Goal: Information Seeking & Learning: Compare options

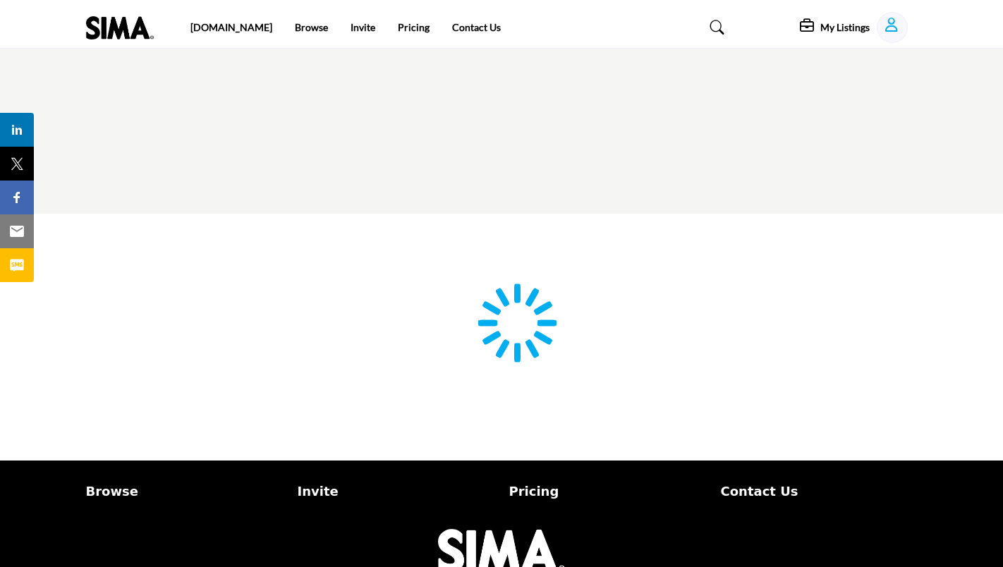
type input "**********"
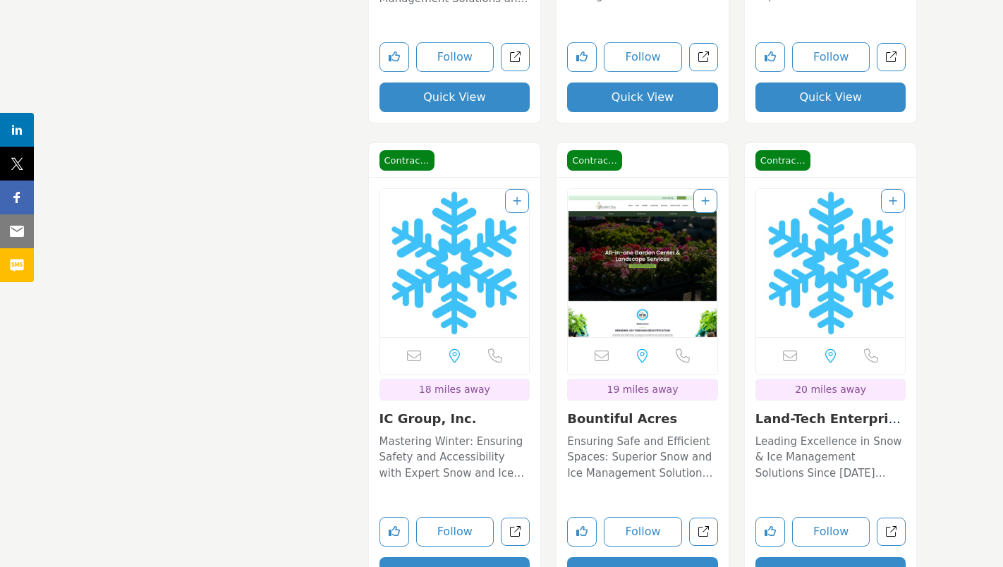
scroll to position [5290, 0]
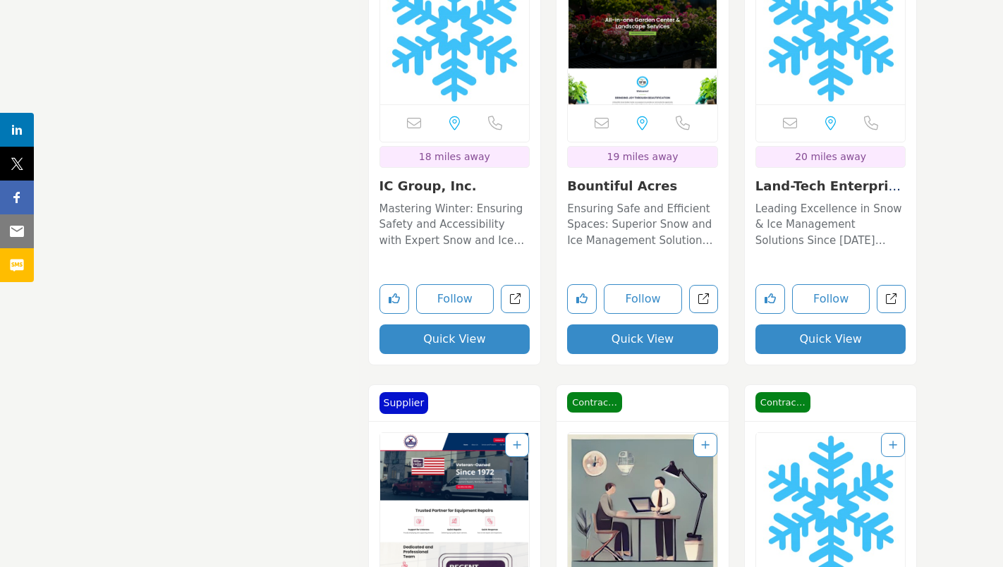
click at [843, 189] on link "Land-Tech Enterprise..." at bounding box center [827, 193] width 145 height 30
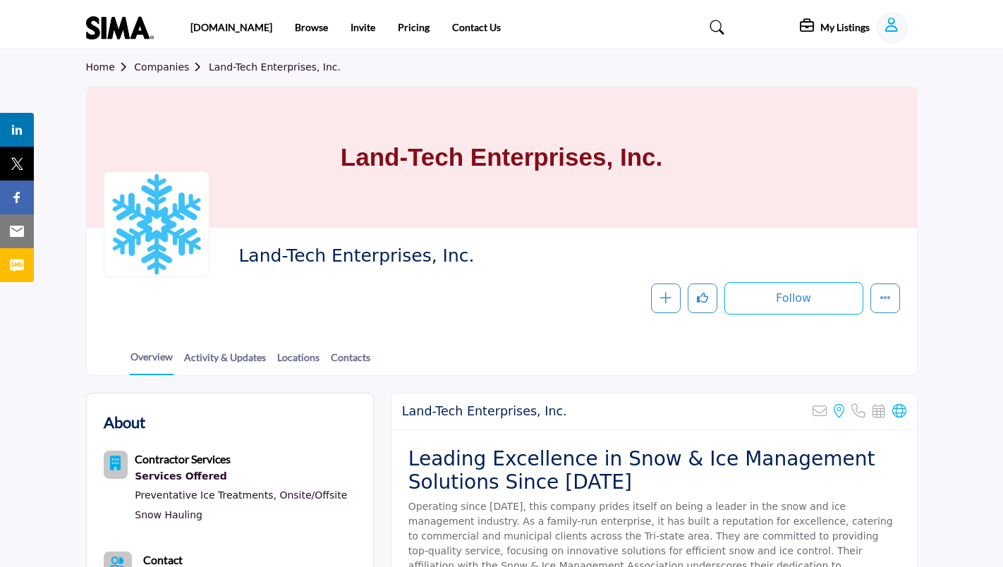
click at [908, 409] on div "Land-Tech Enterprises, Inc. Sorry, but this listing is on a subscription plan w…" at bounding box center [653, 412] width 525 height 37
click at [901, 413] on icon at bounding box center [899, 411] width 14 height 14
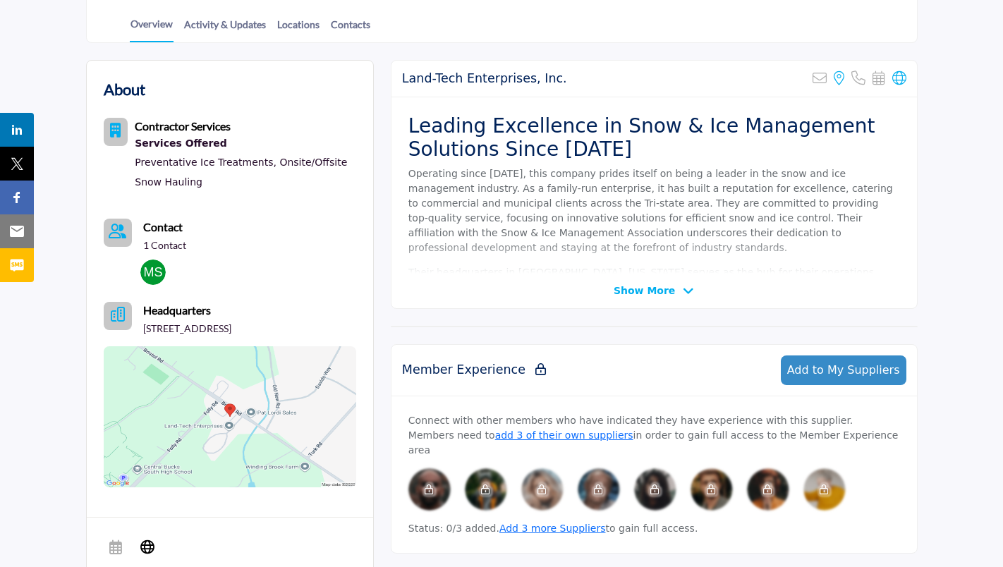
scroll to position [353, 0]
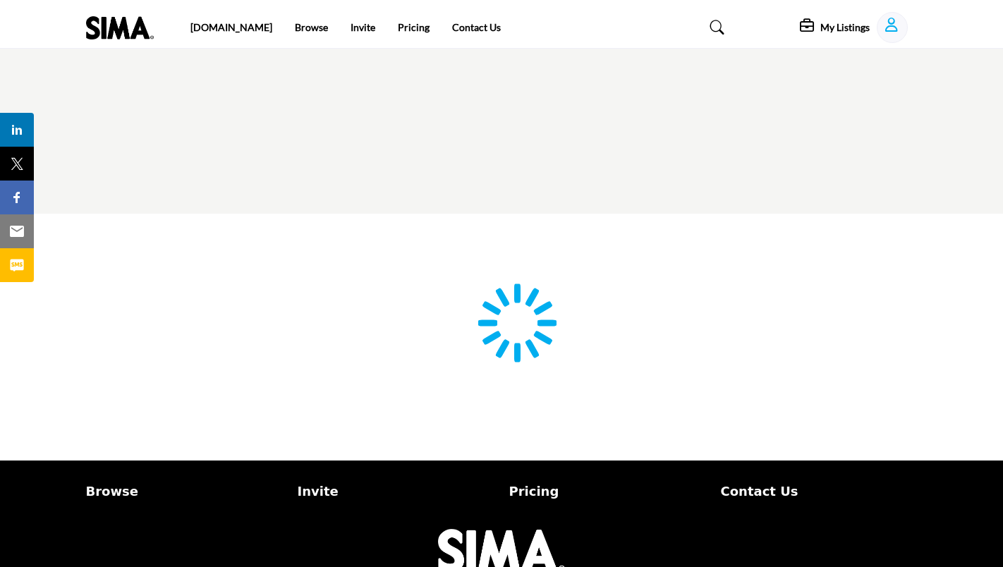
type input "**********"
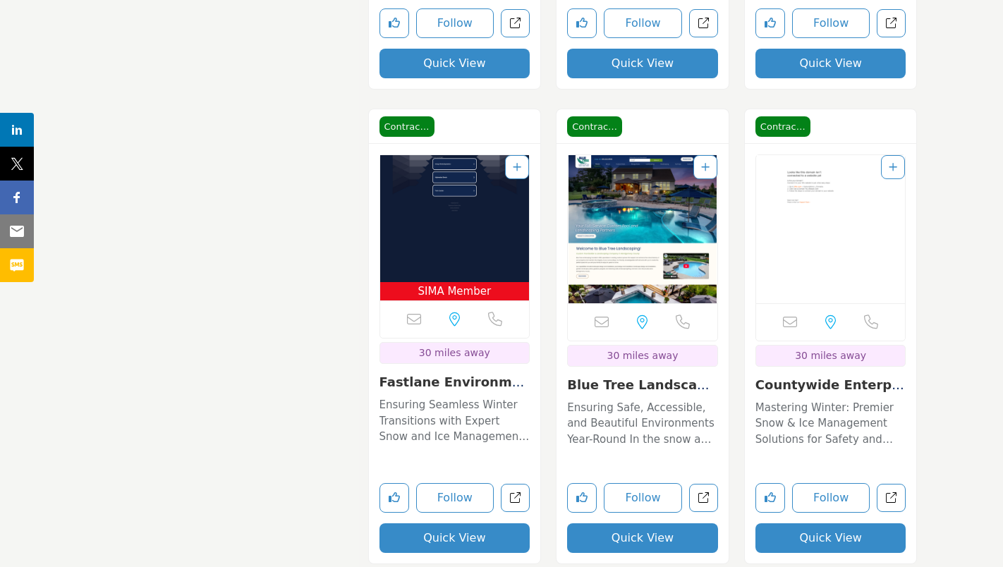
scroll to position [9876, 0]
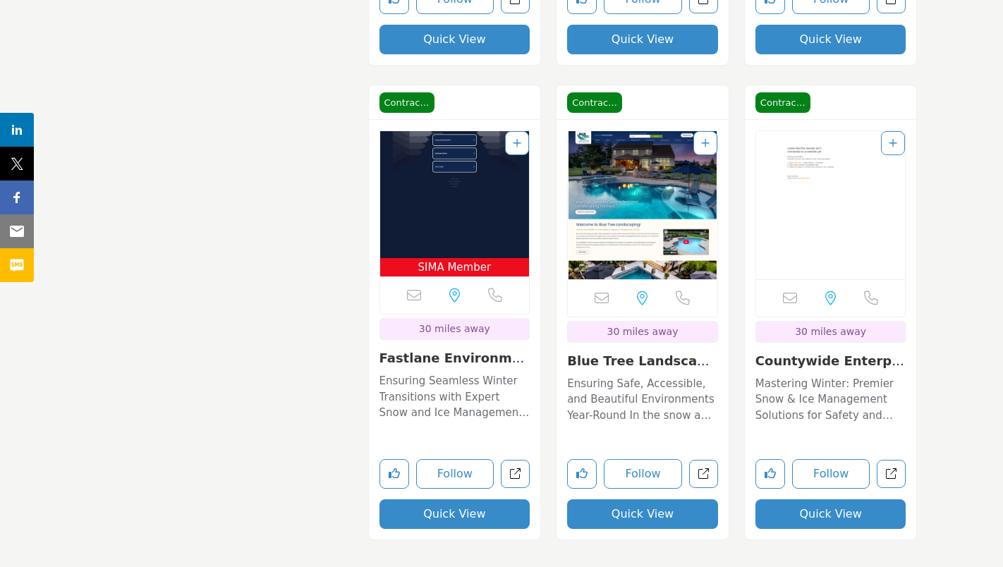
click at [465, 358] on link "Fastlane Environment..." at bounding box center [454, 366] width 150 height 30
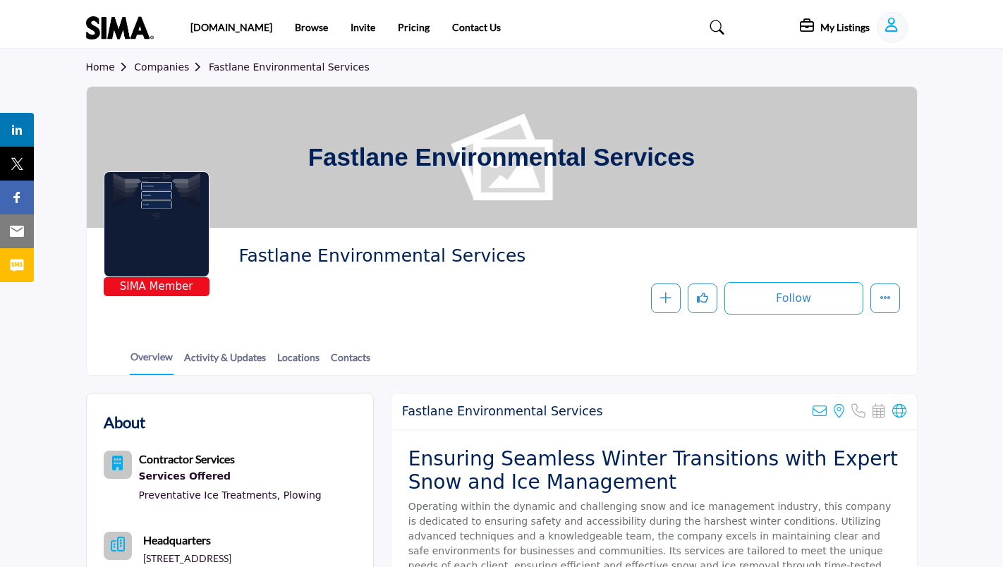
click at [906, 410] on div "Fastlane Environmental Services Sorry, but we don't have an email address for t…" at bounding box center [653, 412] width 525 height 37
click at [901, 414] on icon at bounding box center [899, 411] width 14 height 14
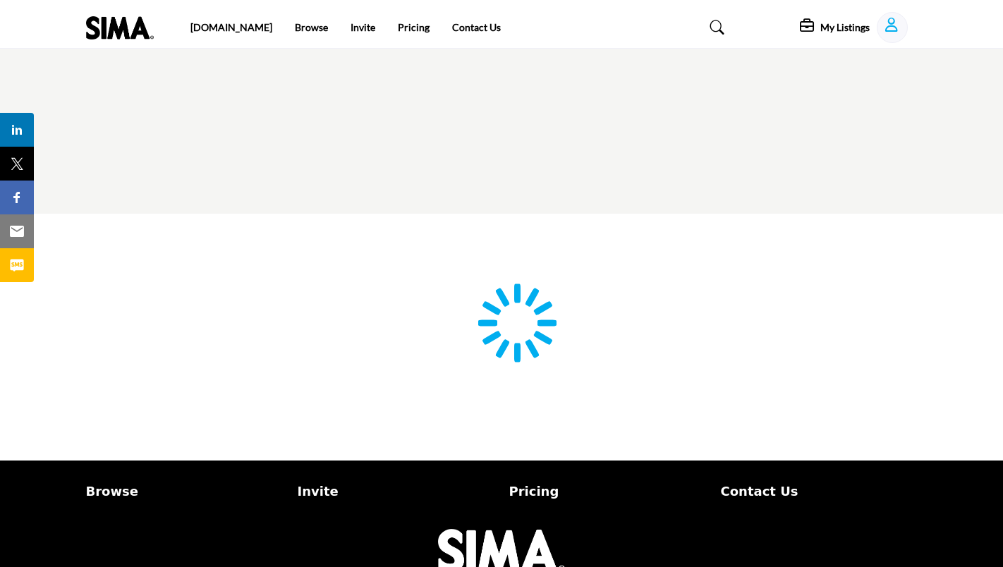
scroll to position [35, 0]
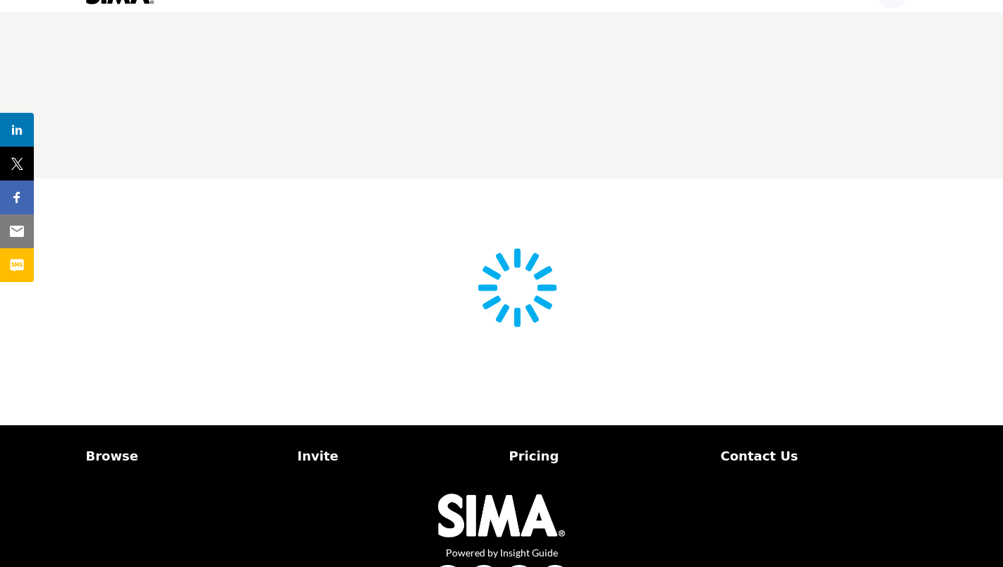
type input "**********"
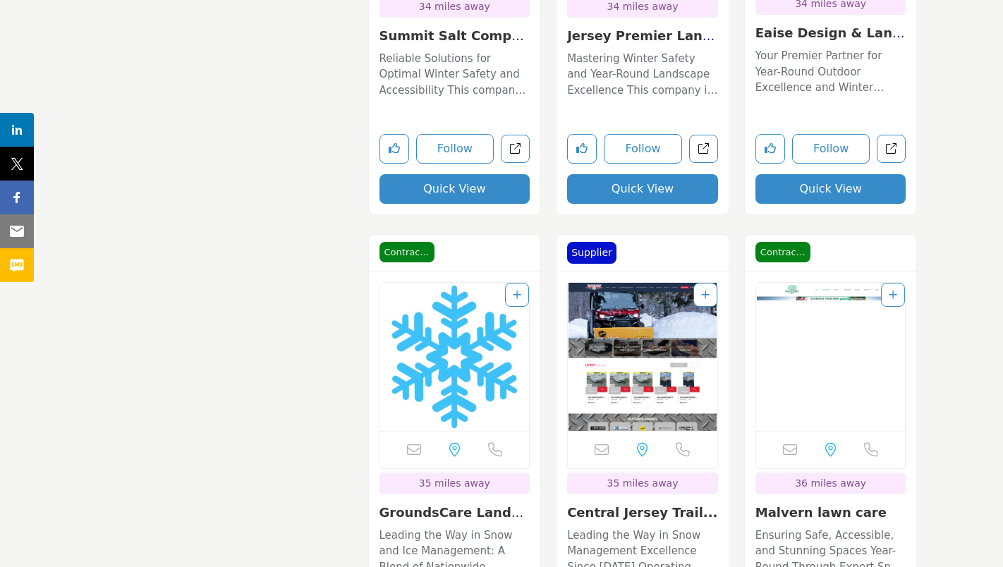
scroll to position [11639, 0]
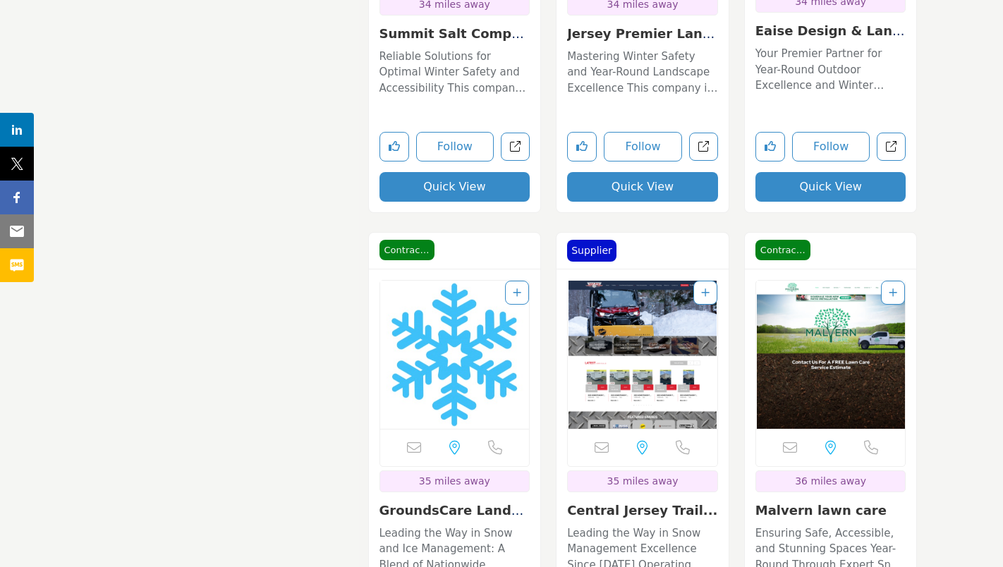
click at [832, 30] on link "Eaise Design & Lands..." at bounding box center [830, 38] width 150 height 30
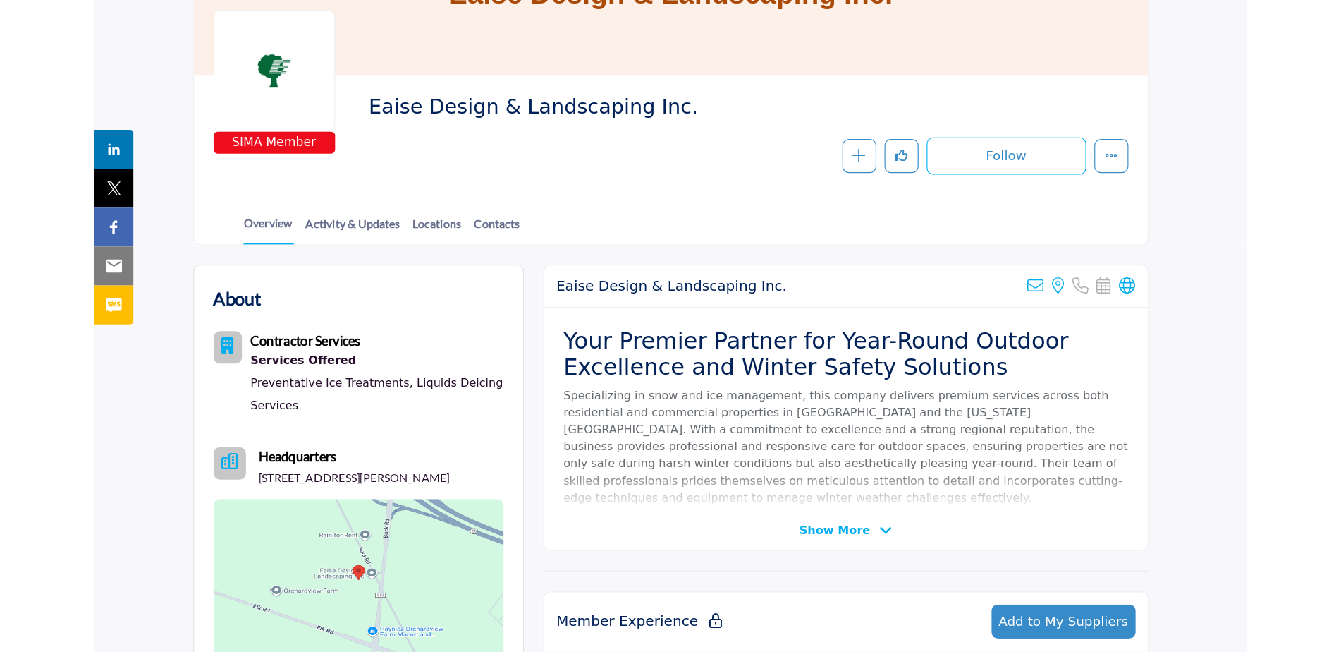
scroll to position [141, 0]
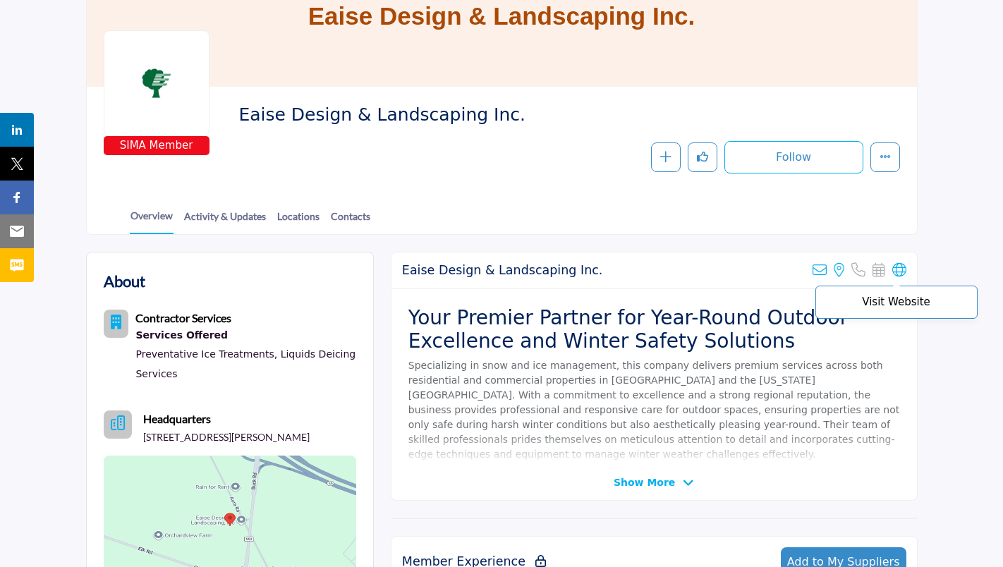
click at [900, 267] on icon at bounding box center [899, 270] width 14 height 14
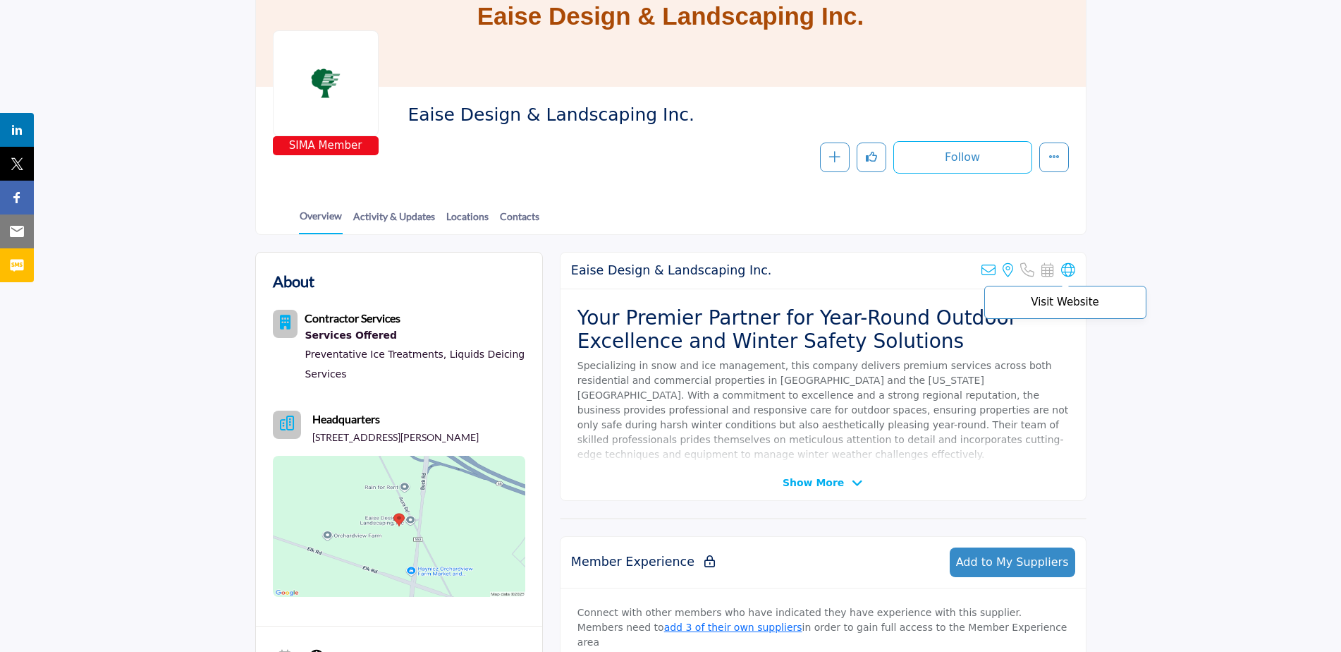
click at [1002, 263] on icon at bounding box center [1068, 270] width 14 height 14
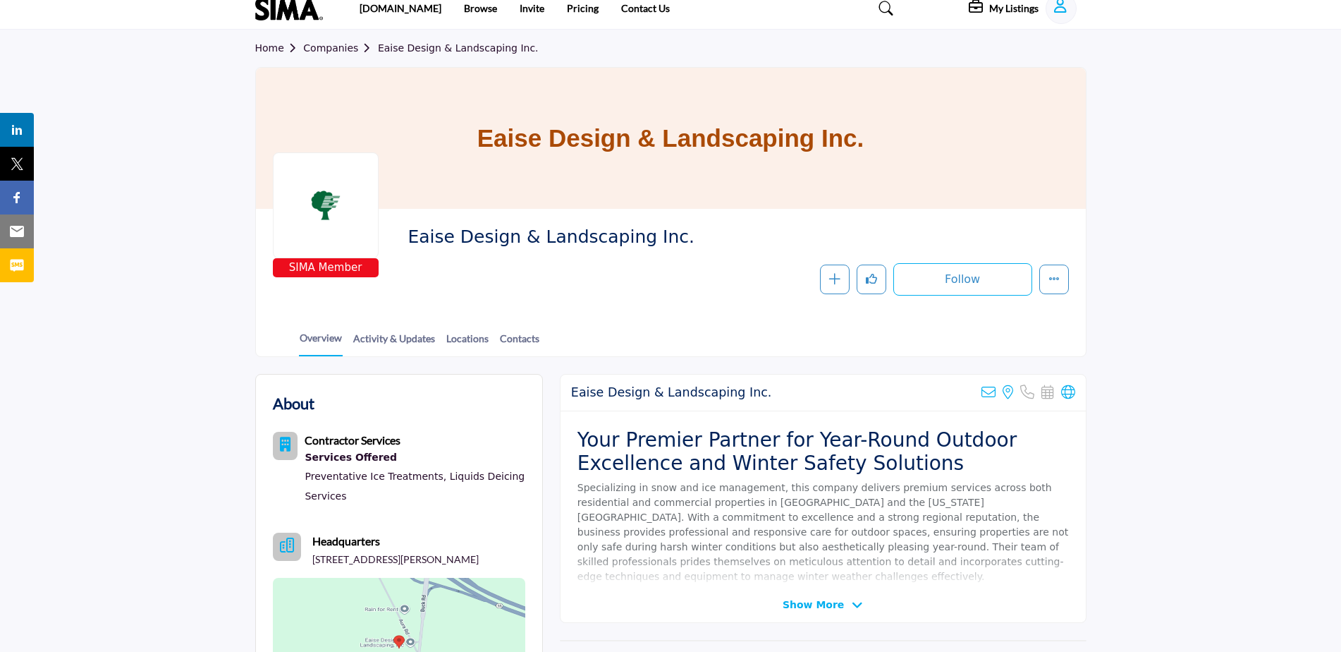
scroll to position [0, 0]
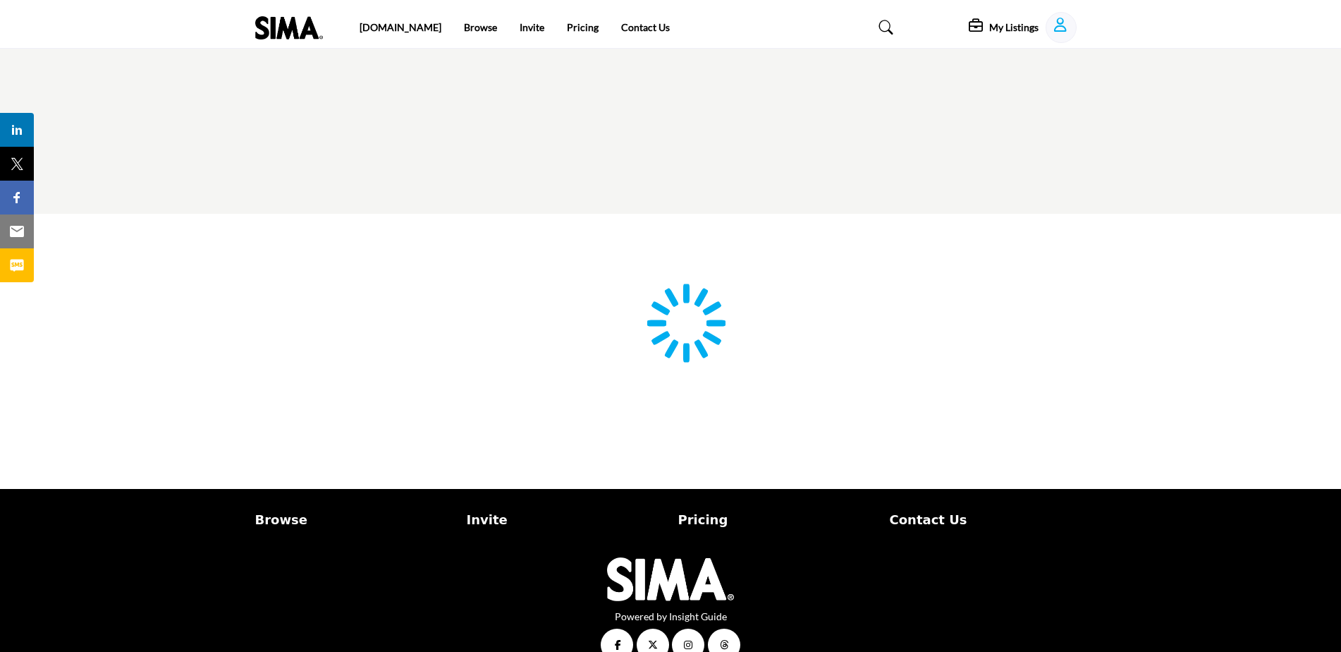
type input "**********"
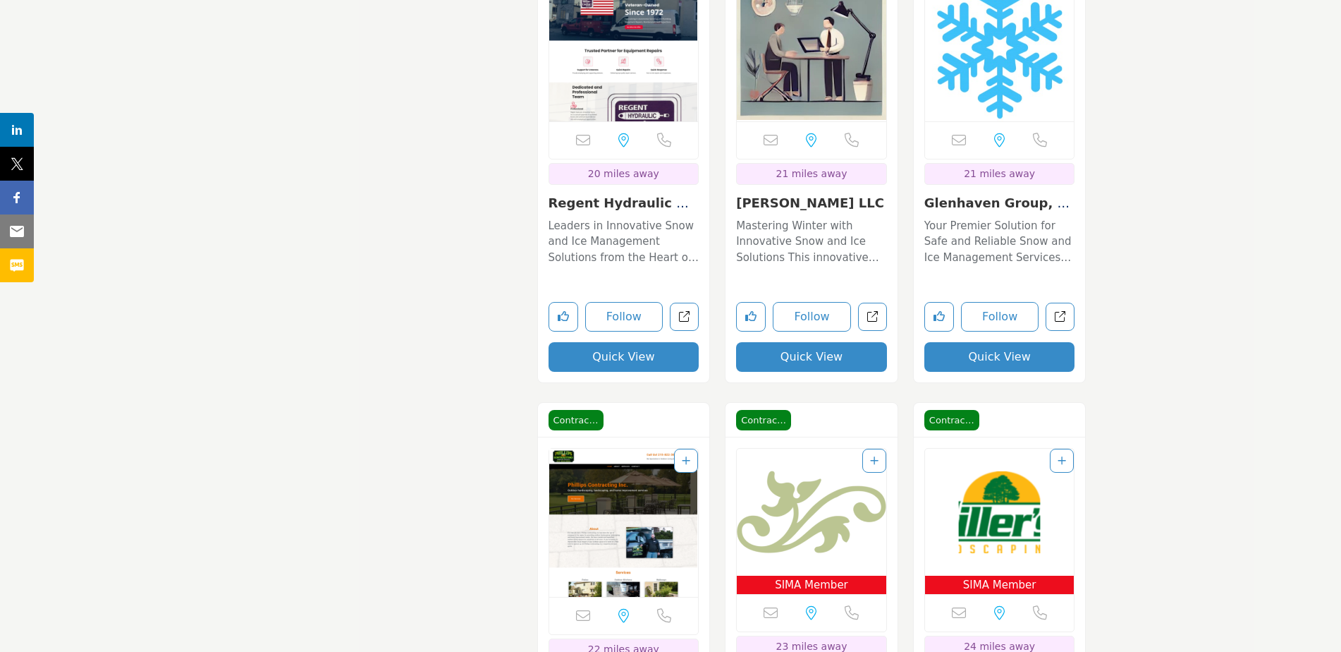
scroll to position [5776, 0]
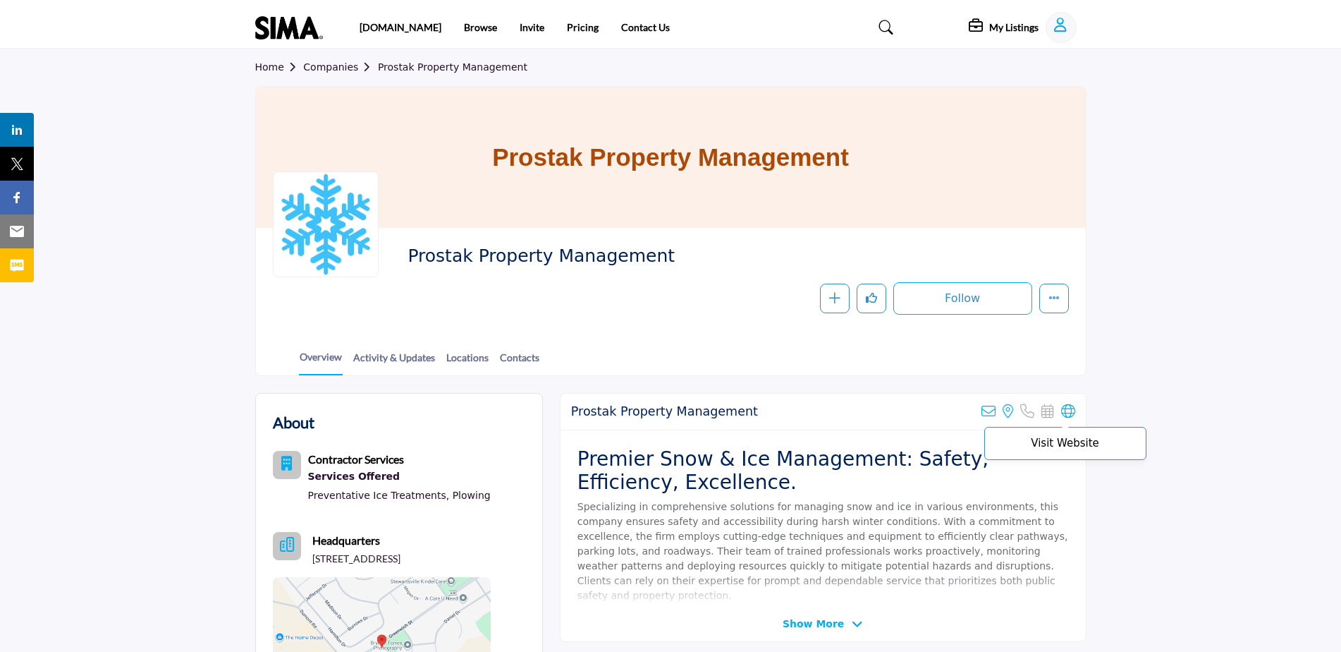
click at [1070, 415] on icon at bounding box center [1068, 411] width 14 height 14
drag, startPoint x: 654, startPoint y: 254, endPoint x: 406, endPoint y: 259, distance: 247.6
click at [406, 259] on div "Prostak Property Management Follow Following Message Recommend Add to My Suppli…" at bounding box center [671, 280] width 796 height 70
copy span "Prostak Property Management"
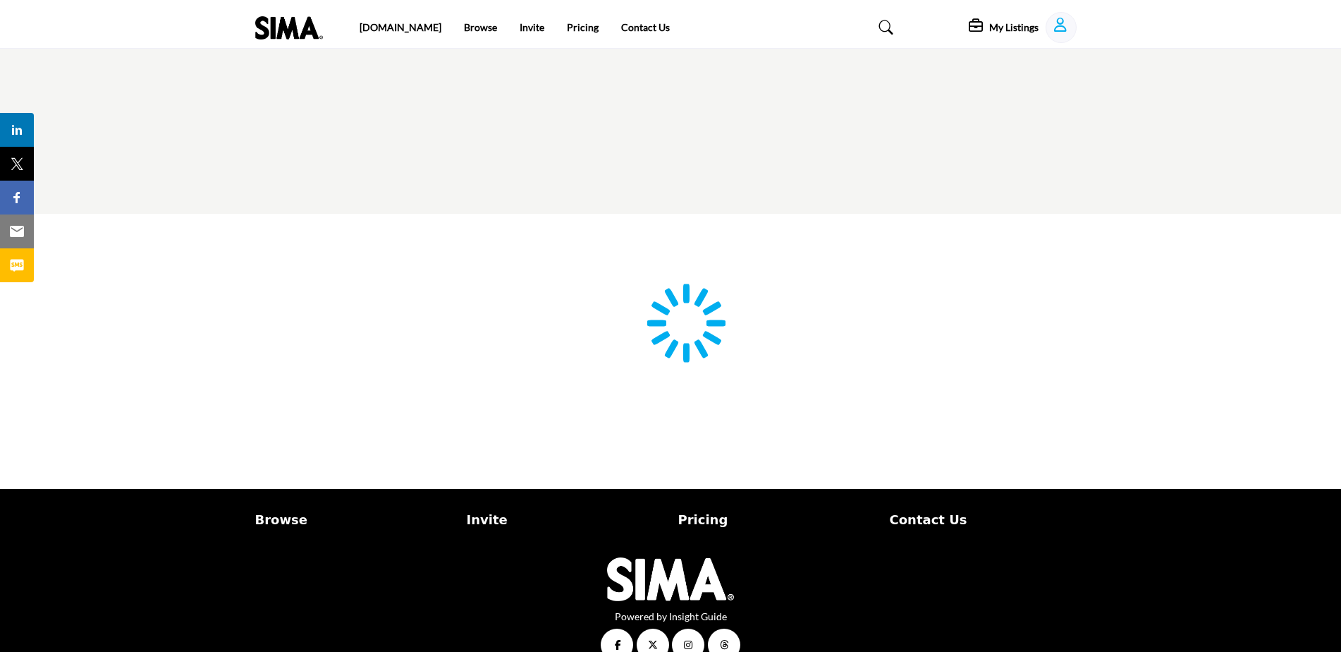
scroll to position [28, 0]
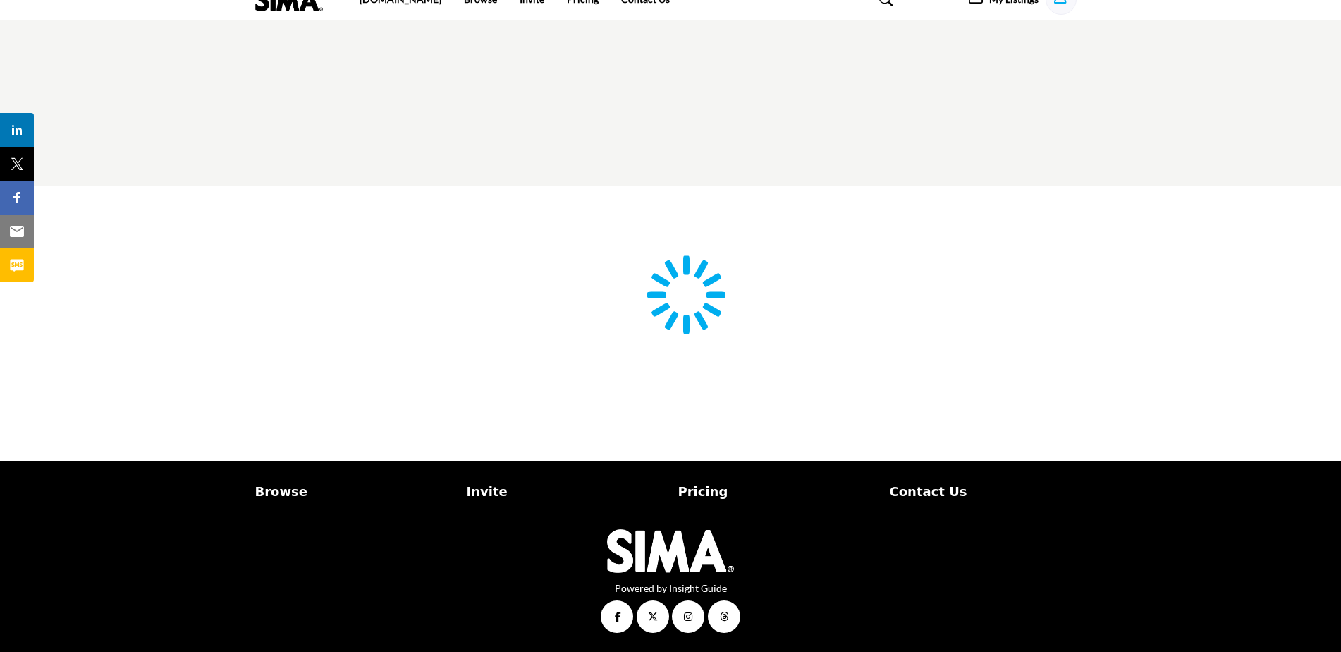
type input "**********"
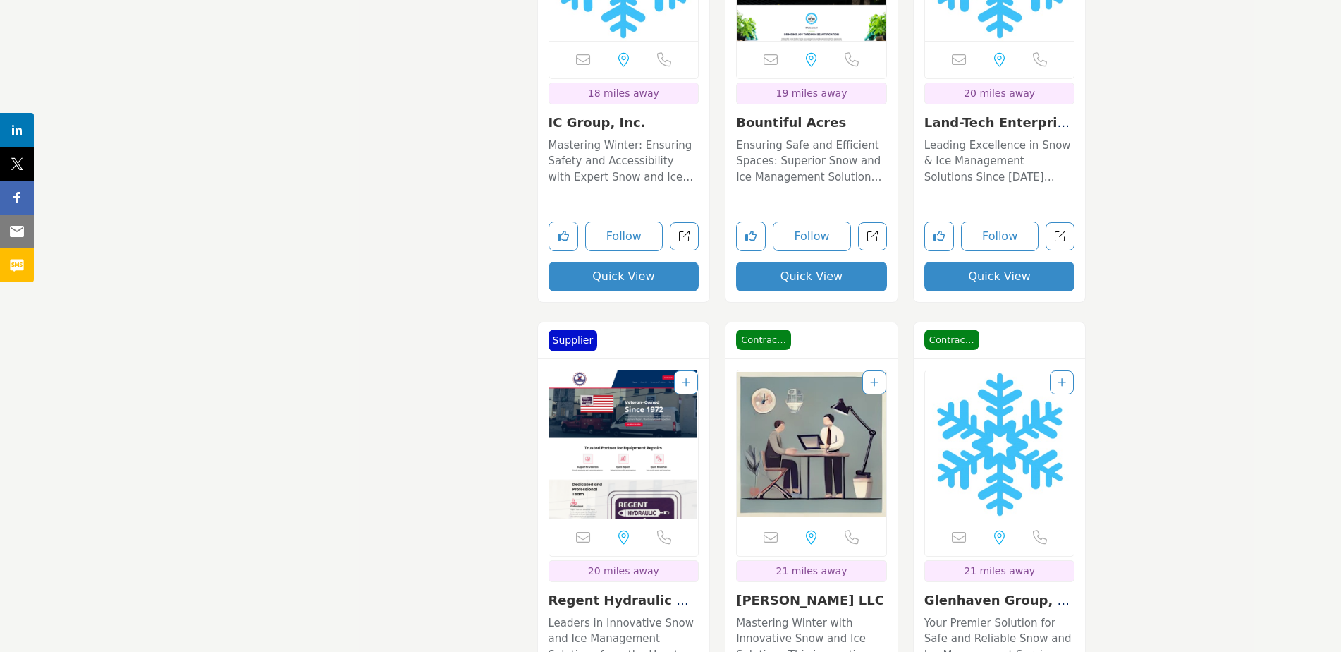
scroll to position [5527, 0]
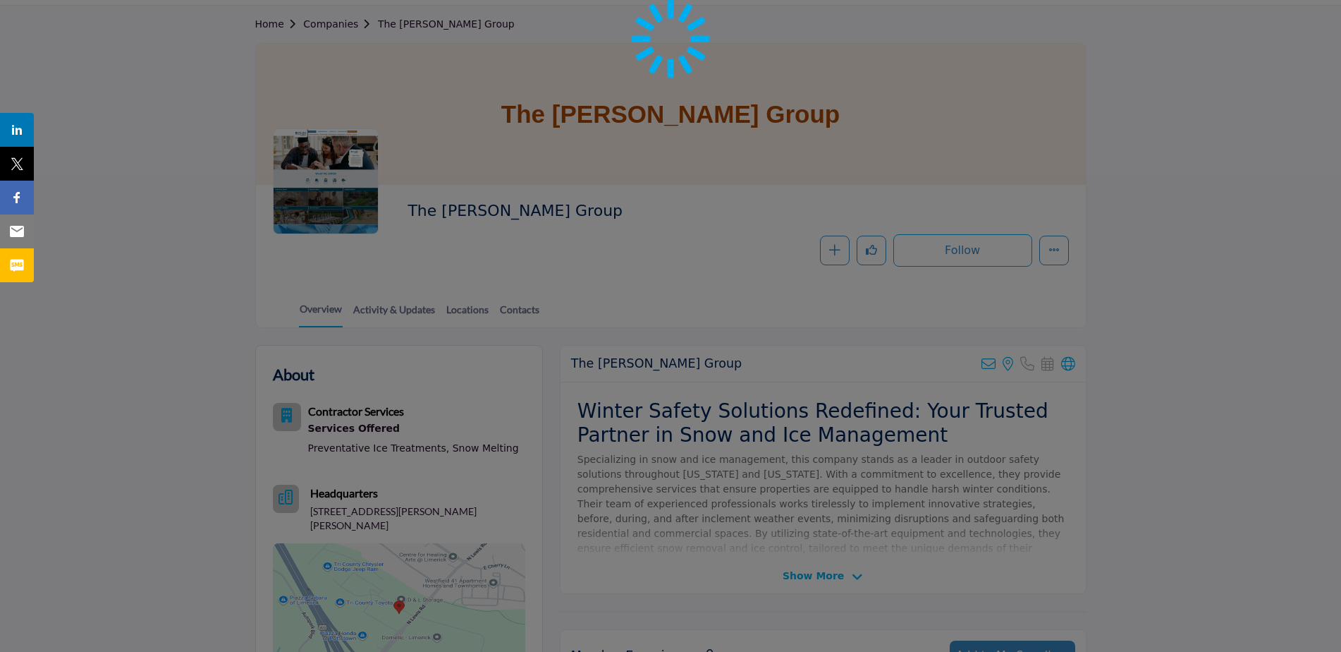
scroll to position [212, 0]
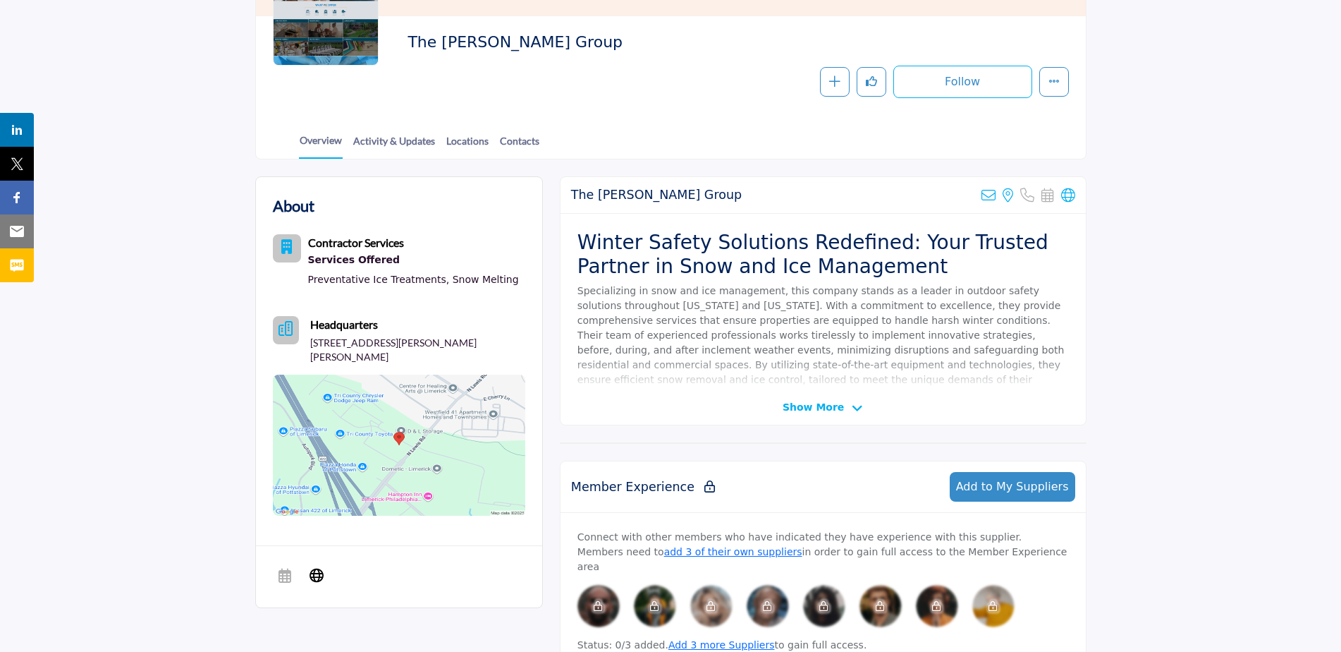
click at [809, 412] on span "Show More" at bounding box center [813, 407] width 61 height 15
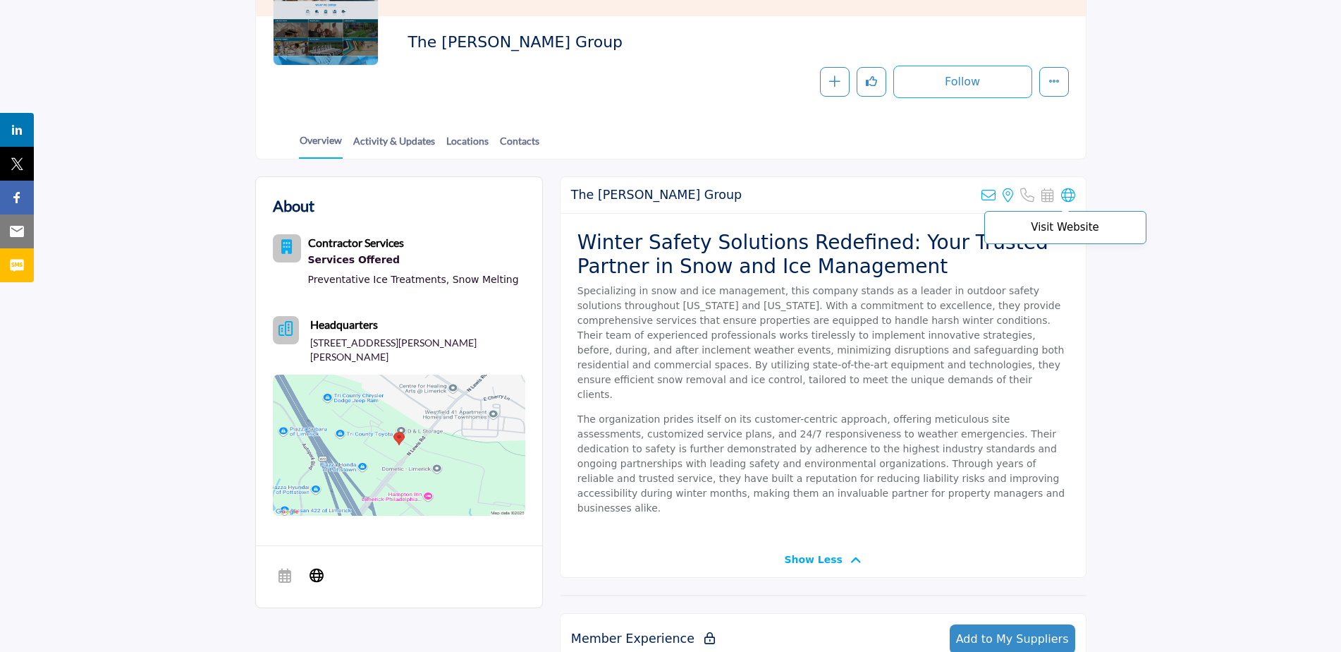
click at [1066, 196] on icon at bounding box center [1068, 195] width 14 height 14
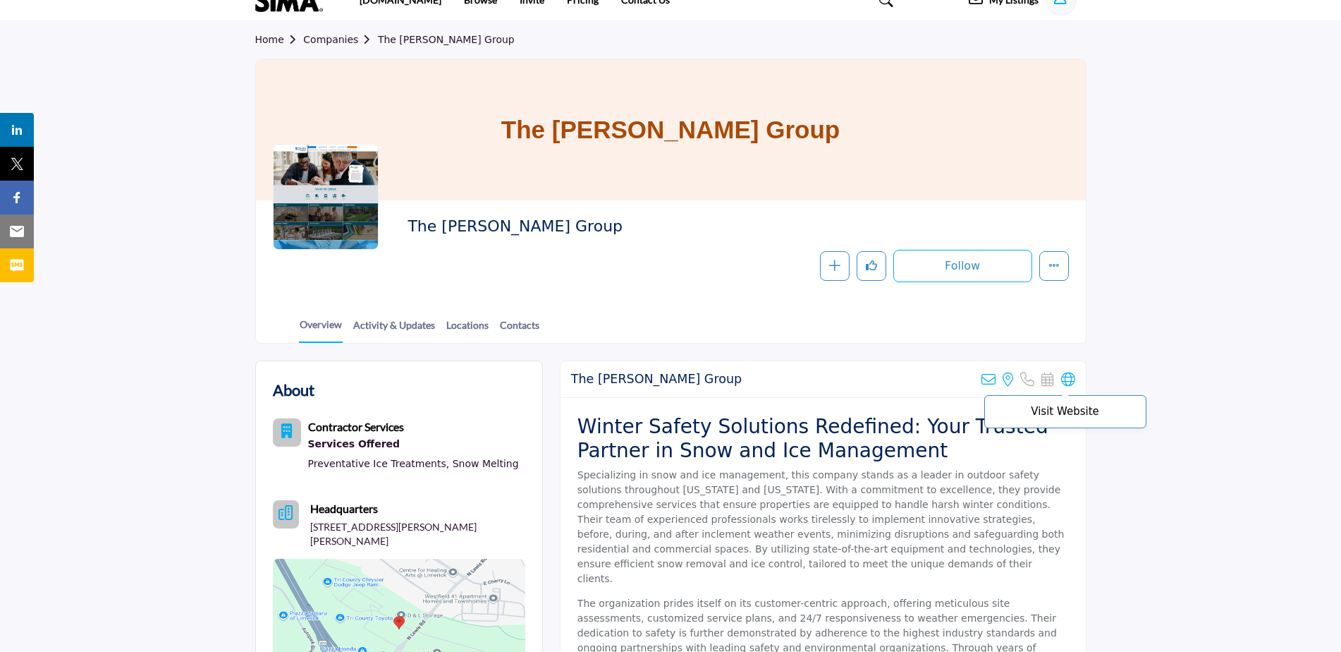
scroll to position [0, 0]
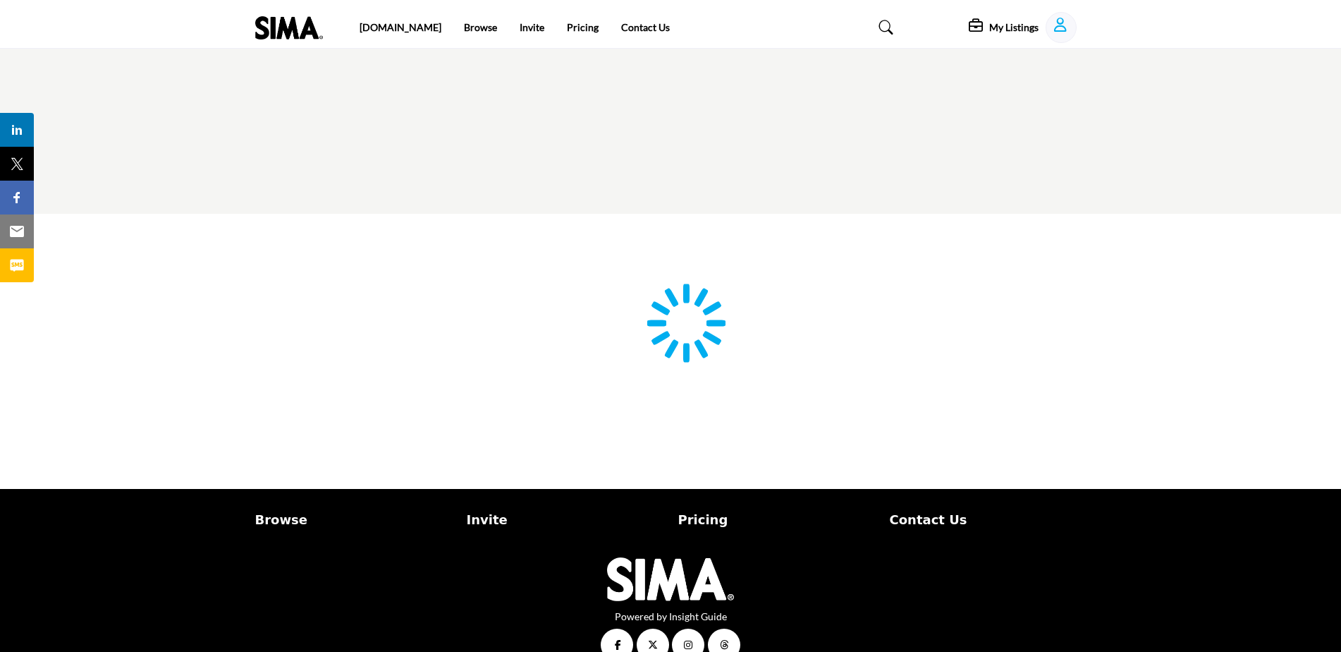
type input "**********"
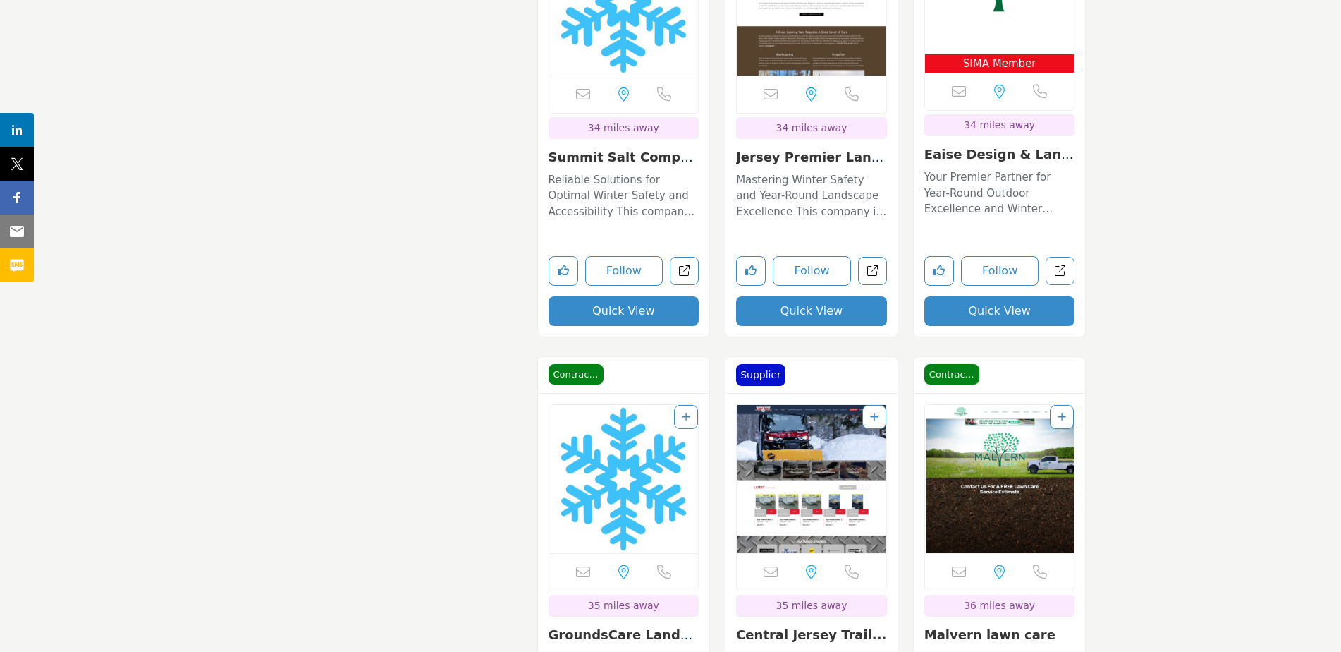
scroll to position [11496, 0]
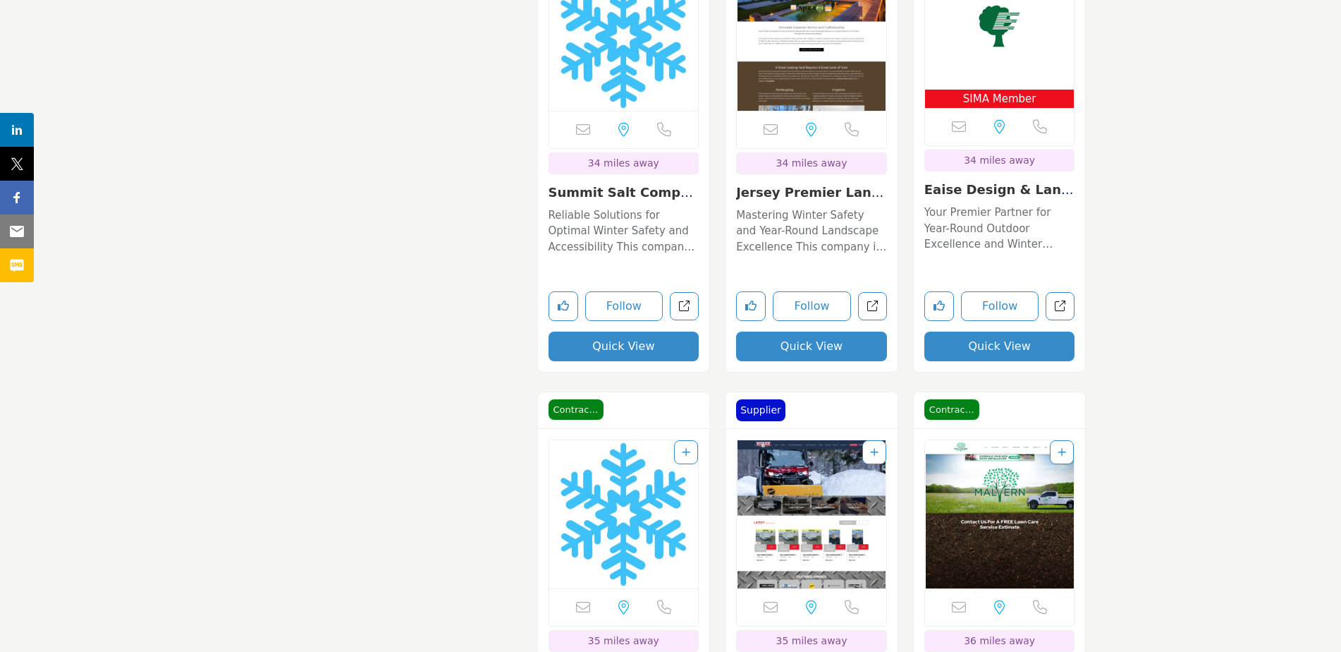
click at [633, 201] on div "Summit Salt Company Reliable Solutions for Optimal Winter Safety and Accessibil…" at bounding box center [624, 221] width 151 height 73
click at [641, 176] on div "Sorry, but this listing is on a subscription plan which does not allow users to…" at bounding box center [624, 161] width 172 height 420
click at [641, 187] on link "Summit Salt Company" at bounding box center [624, 200] width 150 height 30
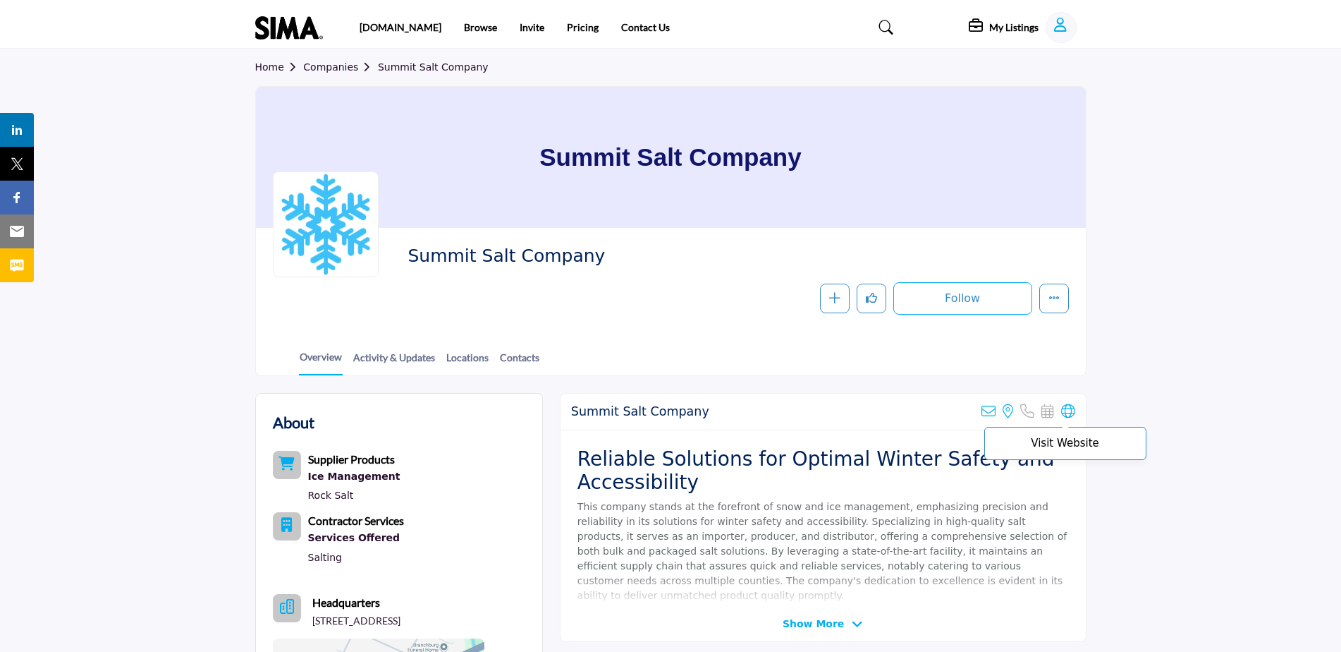
click at [1075, 410] on icon at bounding box center [1068, 411] width 14 height 14
drag, startPoint x: 584, startPoint y: 255, endPoint x: 406, endPoint y: 267, distance: 178.8
click at [406, 267] on div "Summit Salt Company Follow Following Message Recommend Add to My Suppliers Clai…" at bounding box center [671, 280] width 796 height 70
copy span "Summit Salt Company"
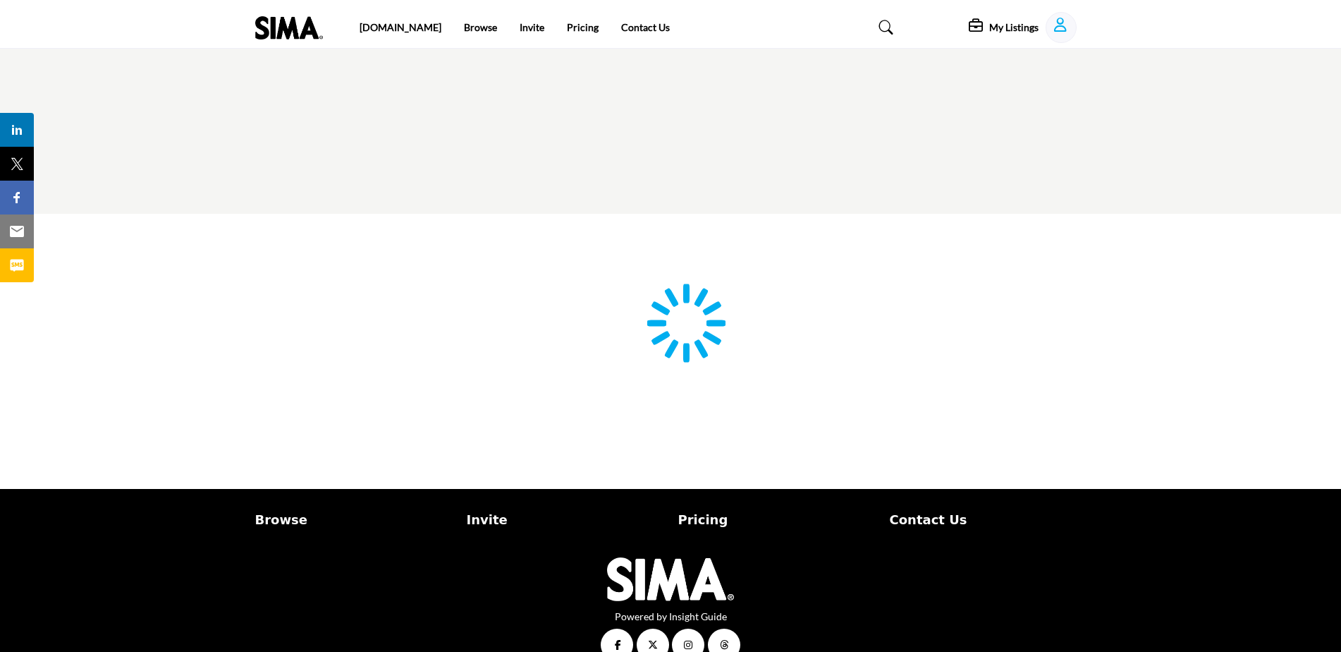
scroll to position [28, 0]
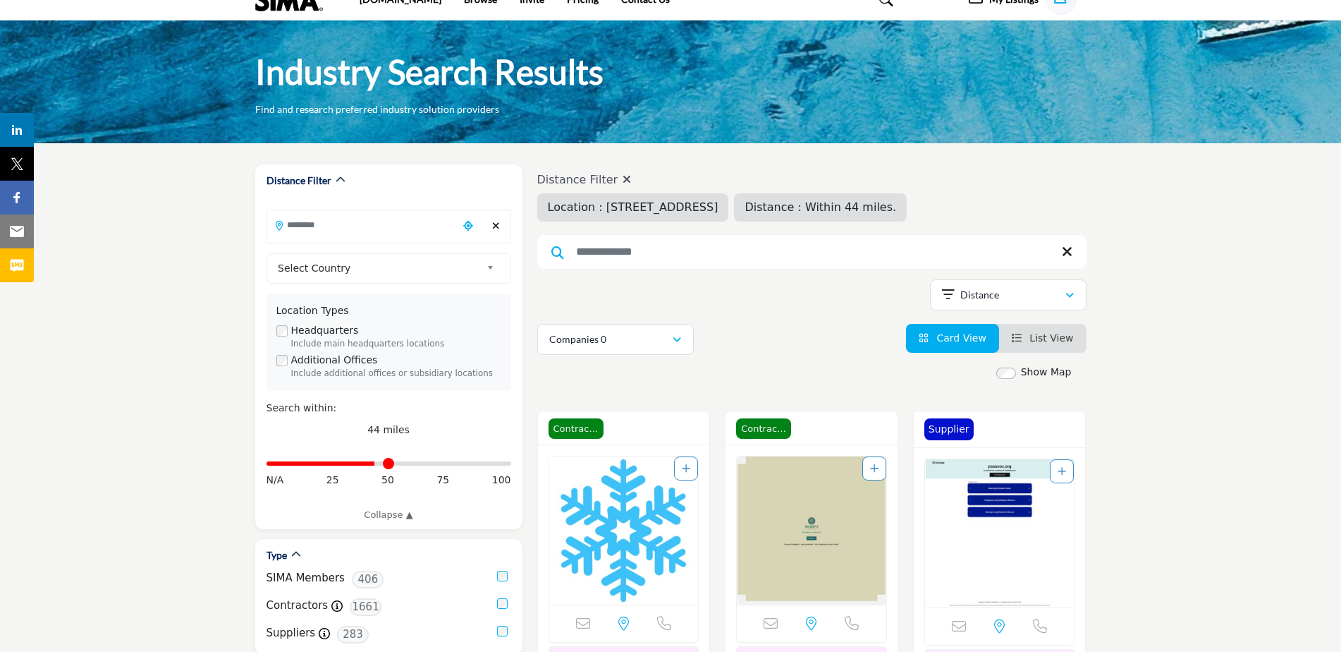
type input "**********"
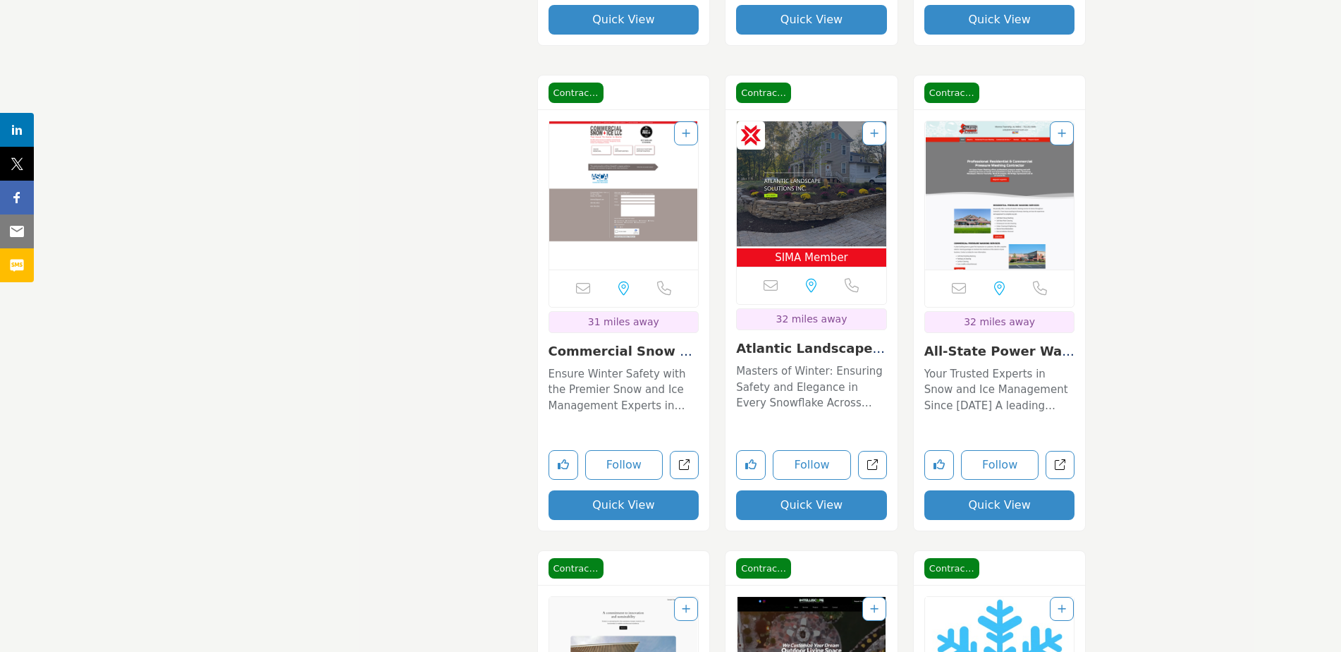
scroll to position [10438, 0]
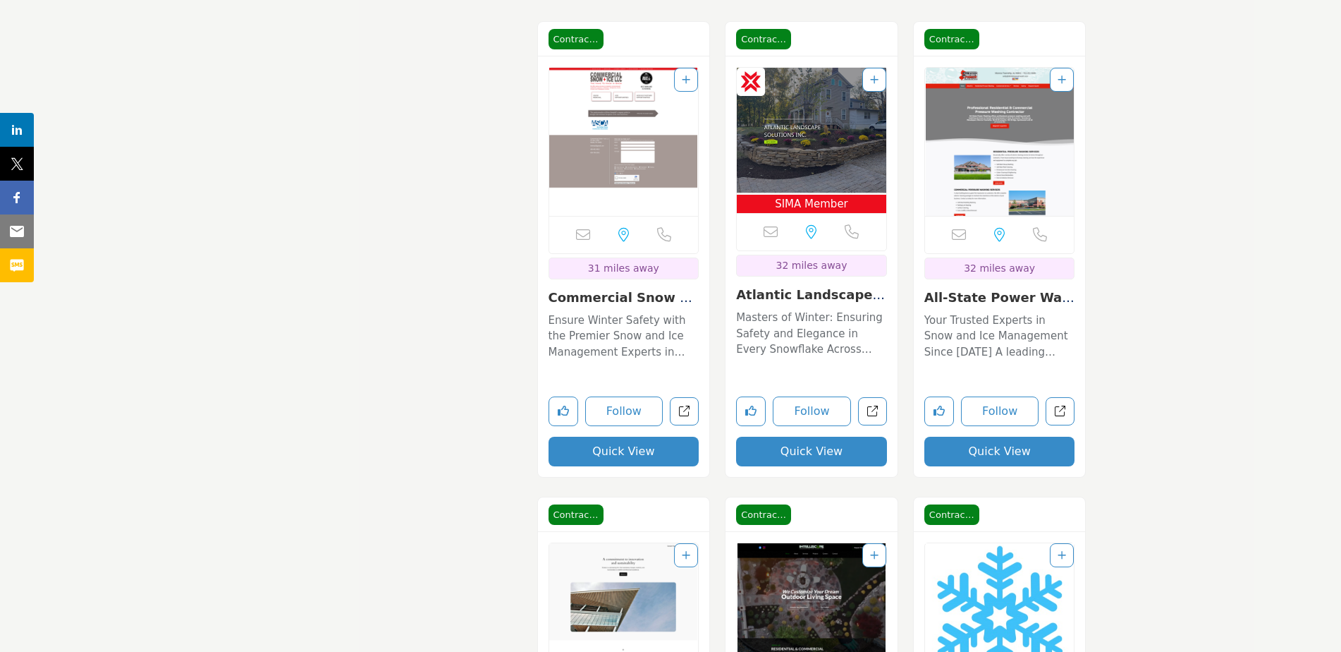
click at [836, 294] on link "Atlantic Landscape S..." at bounding box center [810, 302] width 149 height 30
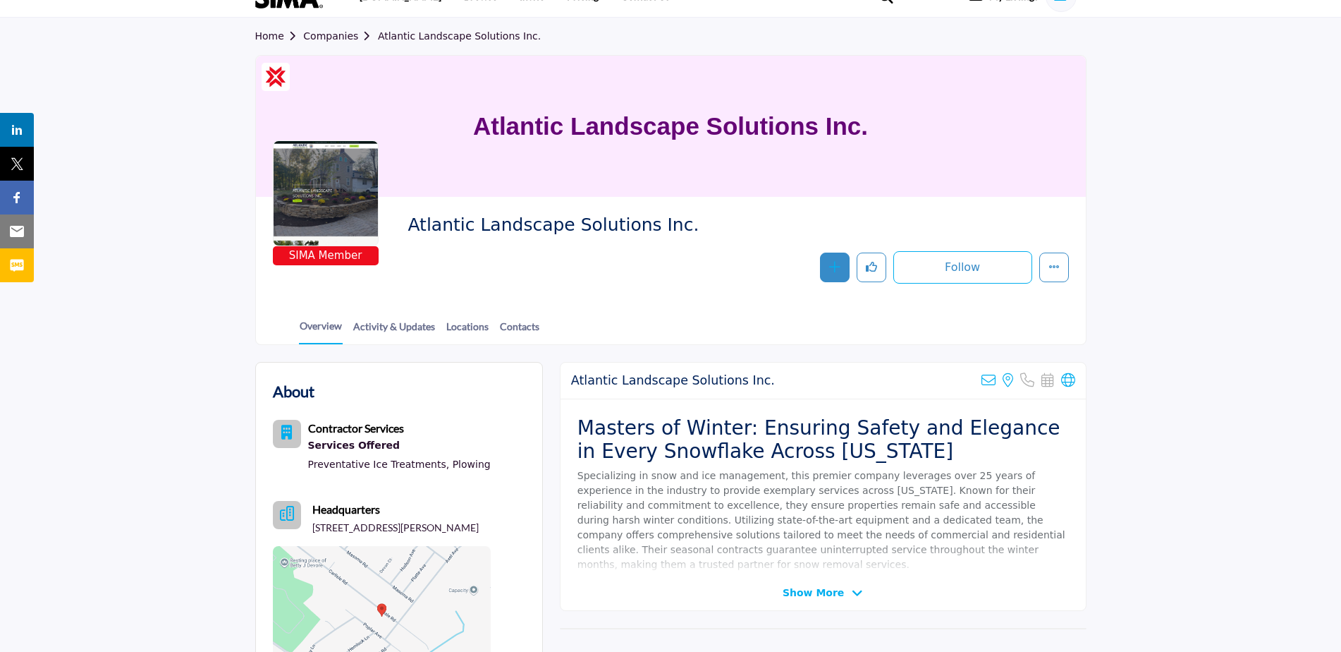
scroll to position [141, 0]
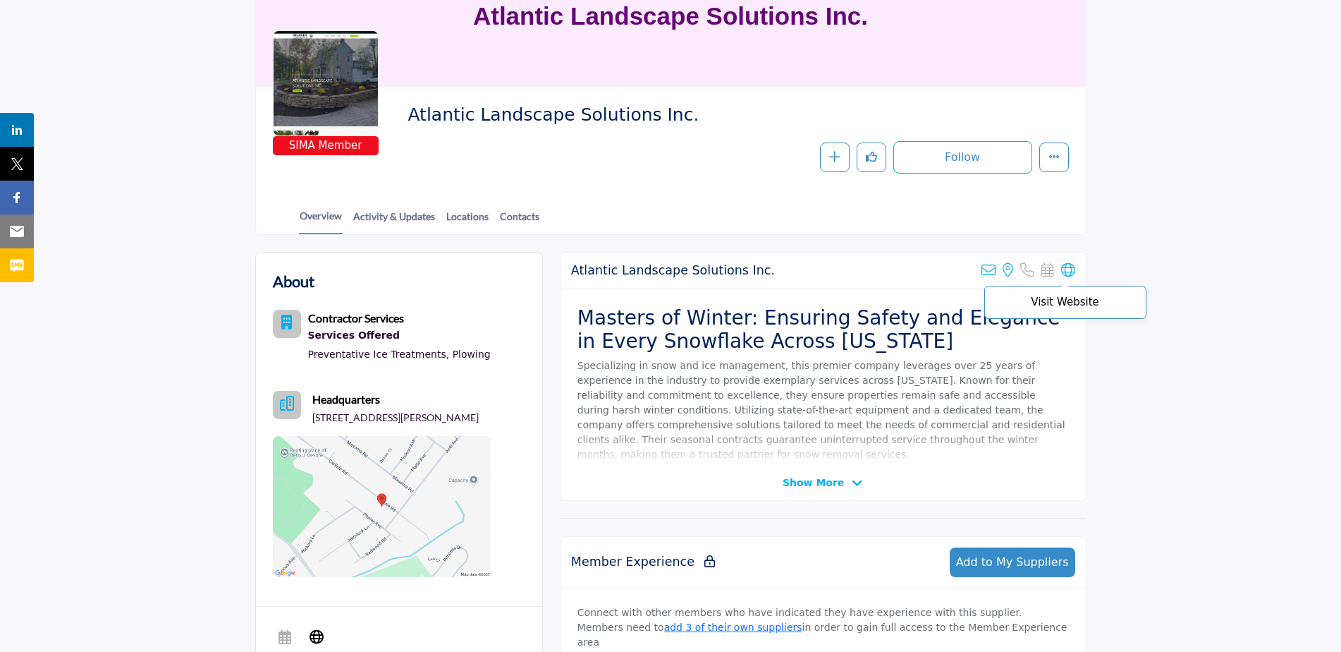
click at [1065, 272] on icon at bounding box center [1068, 270] width 14 height 14
